Goal: Information Seeking & Learning: Learn about a topic

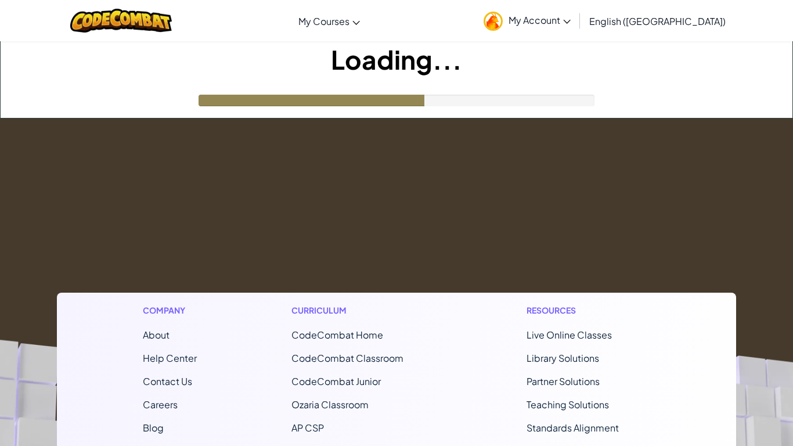
click at [301, 98] on div at bounding box center [312, 101] width 226 height 12
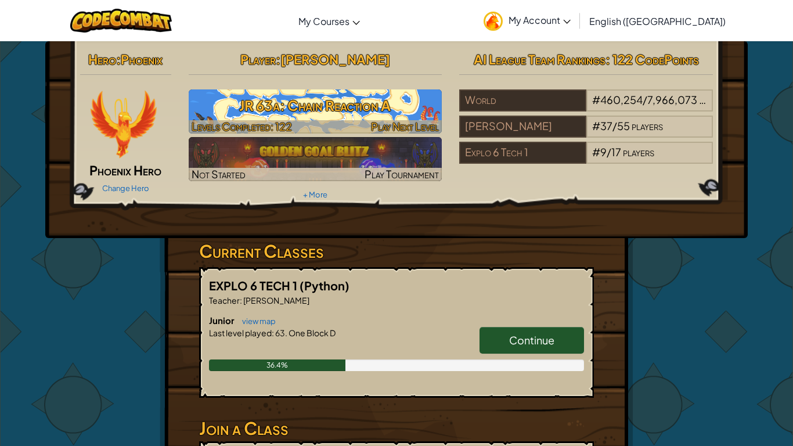
click at [261, 109] on h3 "JR 63a: Chain Reaction A" at bounding box center [316, 105] width 254 height 26
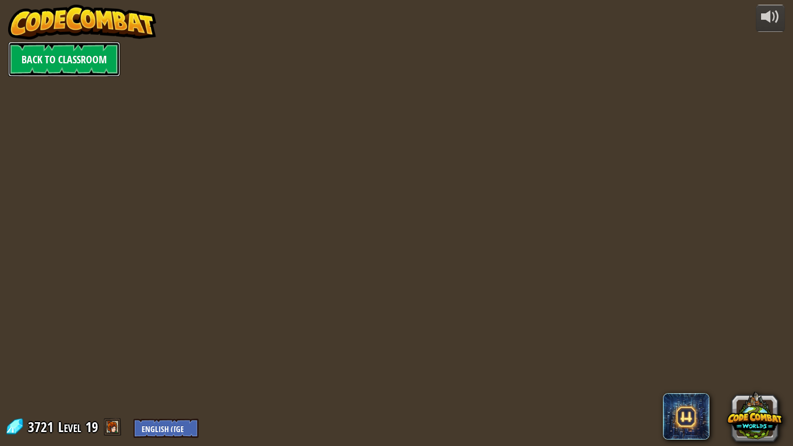
click at [20, 67] on link "Back to Classroom" at bounding box center [64, 59] width 112 height 35
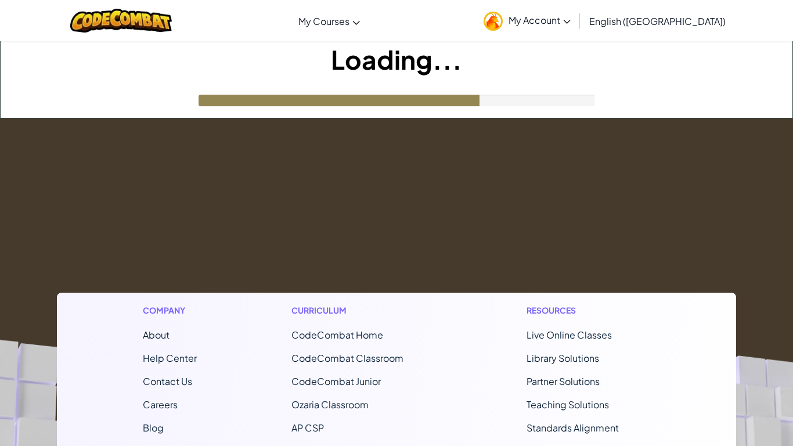
click at [236, 158] on footer "Company About Help Center Contact Us Careers Blog Podcast Curriculum CodeCombat…" at bounding box center [396, 432] width 793 height 629
click at [473, 120] on footer "Company About Help Center Contact Us Careers Blog Podcast Curriculum CodeCombat…" at bounding box center [396, 432] width 793 height 629
click at [140, 202] on footer "Company About Help Center Contact Us Careers Blog Podcast Curriculum CodeCombat…" at bounding box center [396, 432] width 793 height 629
click at [197, 214] on footer "Company About Help Center Contact Us Careers Blog Podcast Curriculum CodeCombat…" at bounding box center [396, 432] width 793 height 629
click at [329, 105] on div at bounding box center [367, 101] width 337 height 12
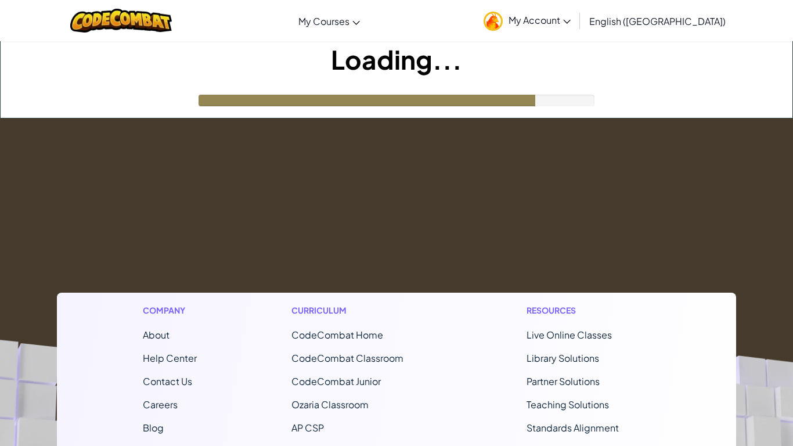
click at [356, 29] on link "My Courses" at bounding box center [329, 20] width 73 height 31
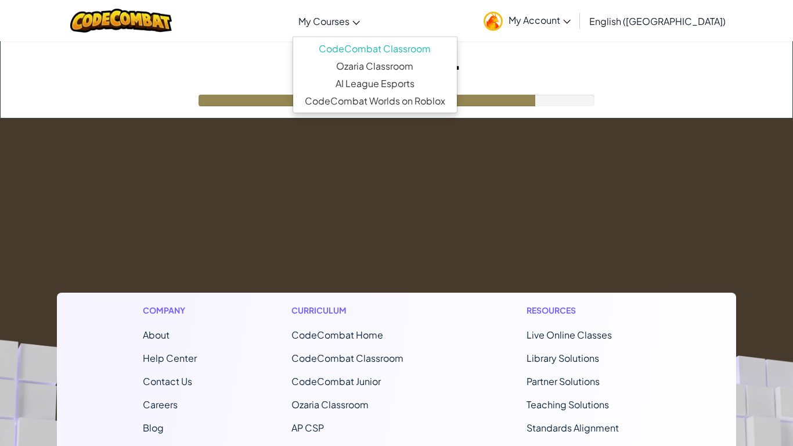
click at [350, 21] on span "My Courses" at bounding box center [323, 21] width 51 height 12
click at [350, 24] on span "My Courses" at bounding box center [323, 21] width 51 height 12
click at [366, 30] on link "My Courses" at bounding box center [329, 20] width 73 height 31
click at [392, 46] on link "CodeCombat Classroom" at bounding box center [375, 48] width 164 height 17
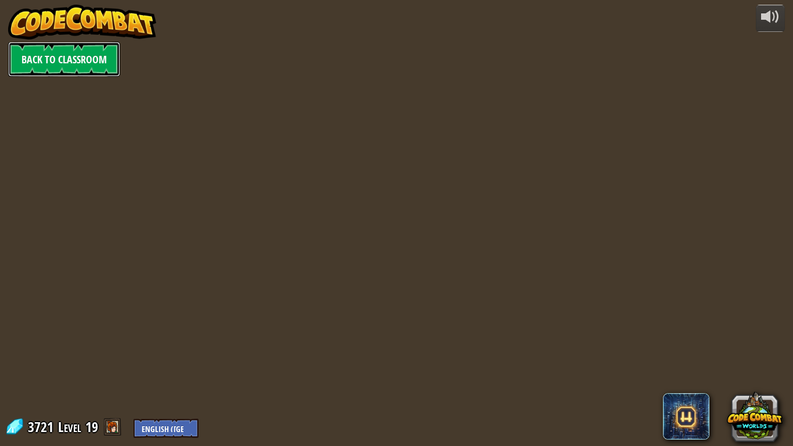
click at [103, 55] on link "Back to Classroom" at bounding box center [64, 59] width 112 height 35
